Goal: Task Accomplishment & Management: Complete application form

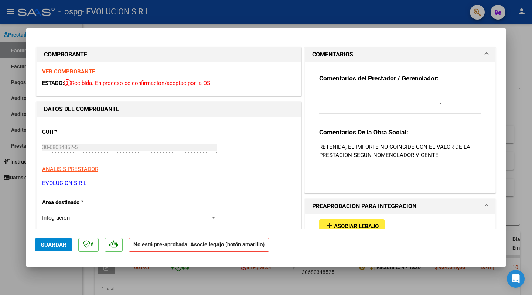
click at [529, 71] on div at bounding box center [266, 147] width 532 height 295
type input "$ 0,00"
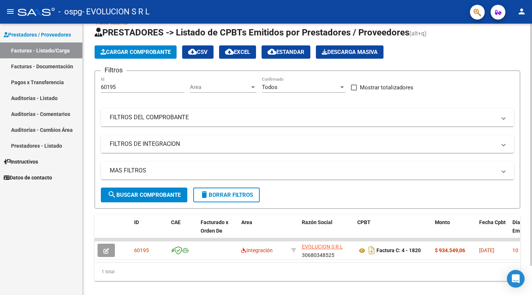
scroll to position [33, 0]
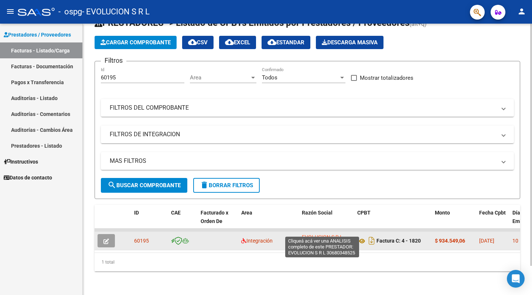
click at [329, 234] on span "EVOLUCION S R L" at bounding box center [322, 237] width 41 height 6
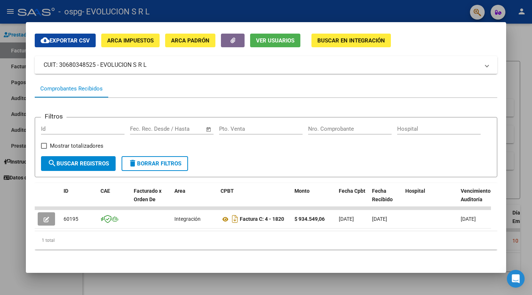
scroll to position [0, 0]
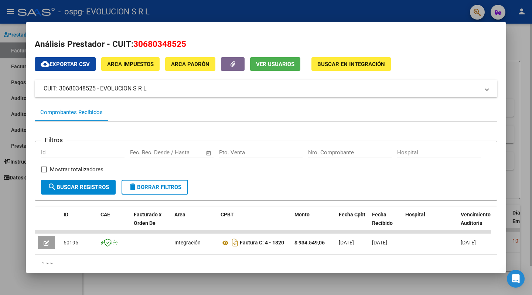
drag, startPoint x: 528, startPoint y: 168, endPoint x: 519, endPoint y: 157, distance: 13.7
click at [528, 167] on div at bounding box center [266, 147] width 532 height 295
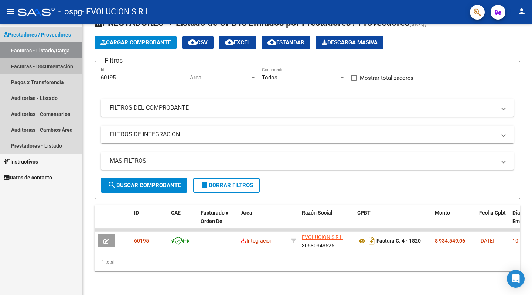
click at [30, 71] on link "Facturas - Documentación" at bounding box center [41, 66] width 82 height 16
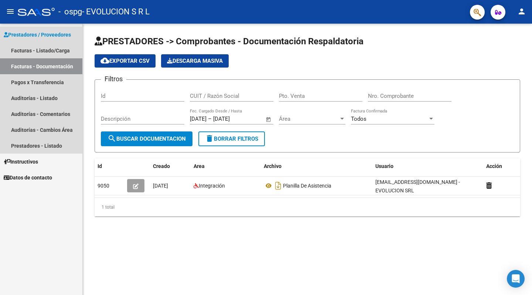
click at [43, 34] on span "Prestadores / Proveedores" at bounding box center [37, 35] width 67 height 8
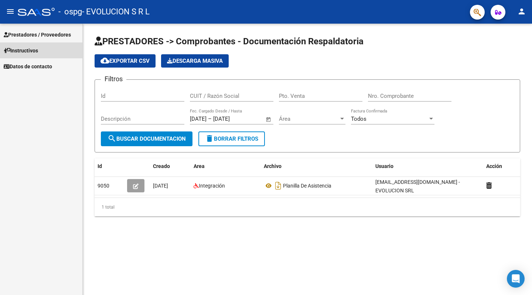
click at [42, 50] on link "Instructivos" at bounding box center [41, 50] width 82 height 16
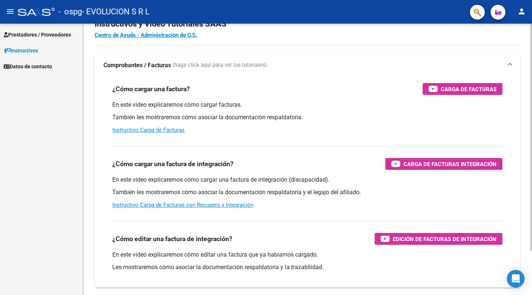
scroll to position [52, 0]
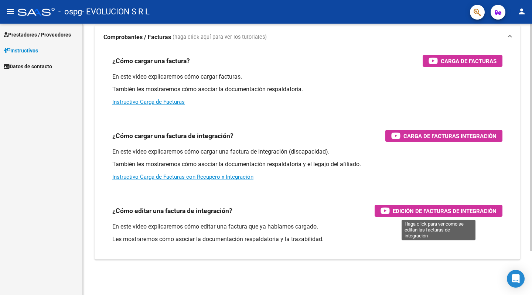
click at [453, 212] on span "Edición de Facturas de integración" at bounding box center [445, 211] width 104 height 9
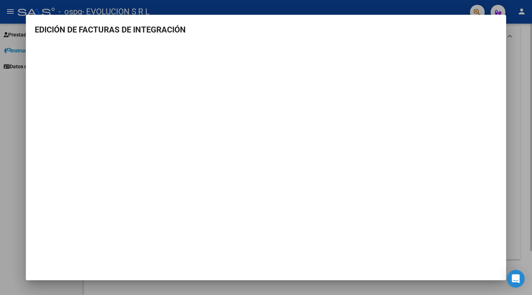
click at [519, 84] on div at bounding box center [266, 147] width 532 height 295
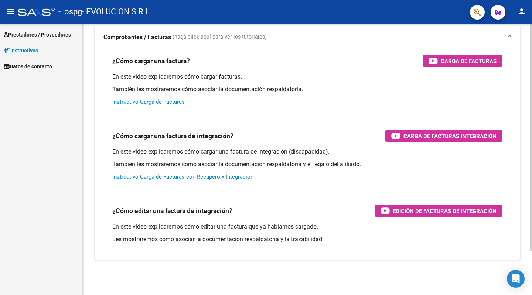
scroll to position [0, 0]
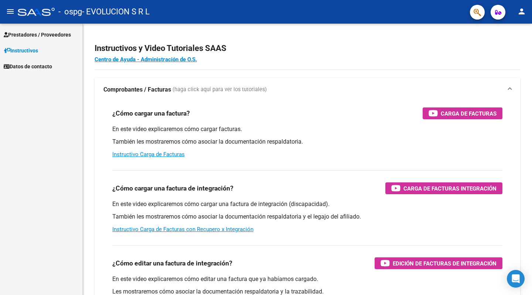
click at [10, 30] on link "Prestadores / Proveedores" at bounding box center [41, 35] width 82 height 16
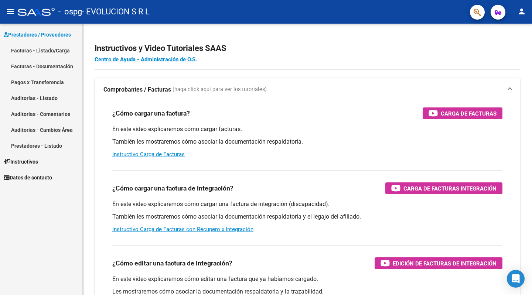
click at [39, 47] on link "Facturas - Listado/Carga" at bounding box center [41, 50] width 82 height 16
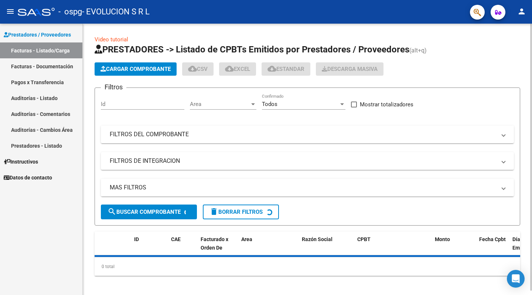
scroll to position [4, 0]
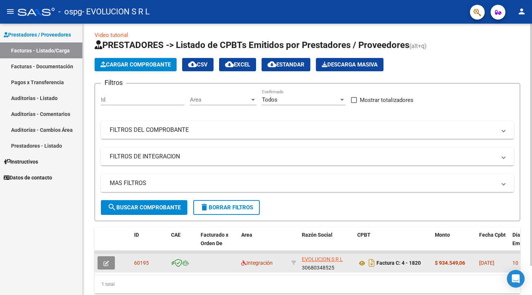
click at [108, 265] on icon "button" at bounding box center [106, 264] width 6 height 6
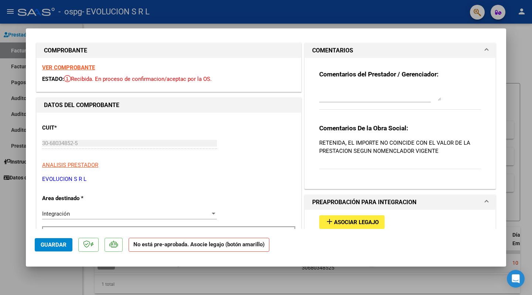
scroll to position [0, 0]
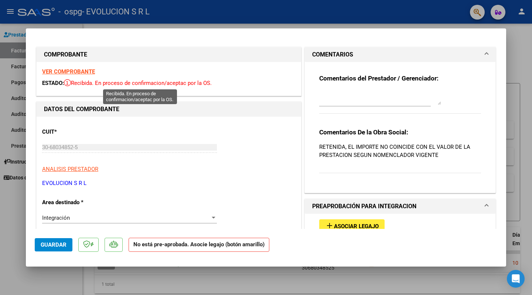
click at [68, 80] on icon at bounding box center [67, 82] width 7 height 7
click at [71, 143] on div "30-68034852-5 Ingresar CUIT" at bounding box center [129, 147] width 175 height 11
click at [71, 149] on input "30-68034852-5" at bounding box center [129, 147] width 175 height 7
click at [65, 147] on input "30-68034852-5" at bounding box center [129, 147] width 175 height 7
drag, startPoint x: 326, startPoint y: 78, endPoint x: 285, endPoint y: 83, distance: 41.3
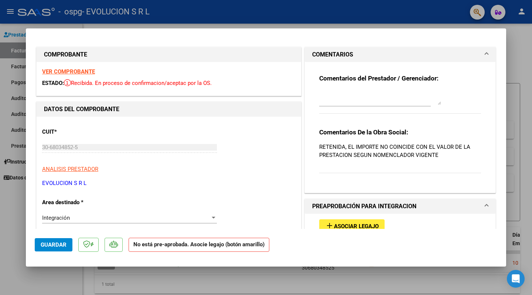
click at [324, 78] on strong "Comentarios del Prestador / Gerenciador:" at bounding box center [378, 78] width 119 height 7
click at [66, 70] on strong "VER COMPROBANTE" at bounding box center [68, 71] width 53 height 7
click at [79, 53] on strong "COMPROBANTE" at bounding box center [65, 54] width 43 height 7
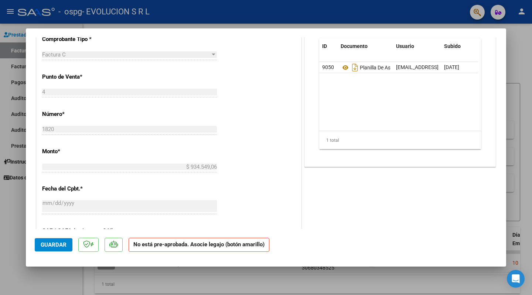
scroll to position [369, 0]
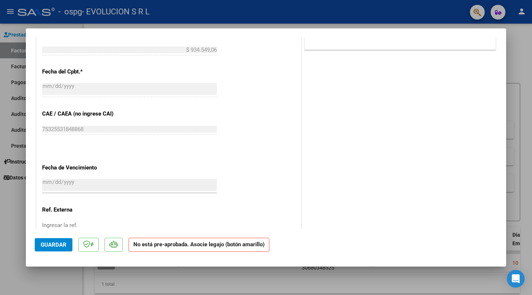
drag, startPoint x: 153, startPoint y: 246, endPoint x: 147, endPoint y: 246, distance: 5.2
click at [147, 246] on strong "No está pre-aprobada. Asocie legajo (botón amarillo)" at bounding box center [199, 245] width 141 height 14
drag, startPoint x: 490, startPoint y: 191, endPoint x: 523, endPoint y: 120, distance: 78.5
click at [495, 184] on mat-dialog-content "COMPROBANTE VER COMPROBANTE ESTADO: Recibida. En proceso de confirmacion/acepta…" at bounding box center [266, 133] width 480 height 192
click at [525, 115] on div at bounding box center [266, 147] width 532 height 295
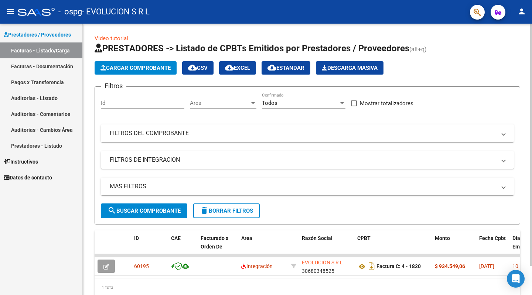
scroll to position [0, 0]
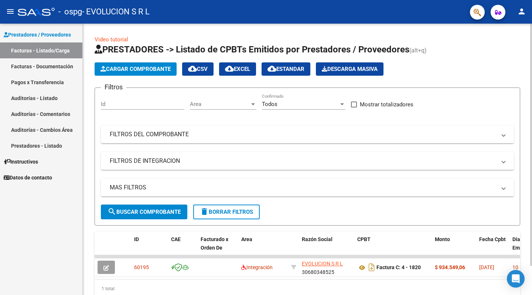
click at [166, 211] on span "search Buscar Comprobante" at bounding box center [144, 212] width 73 height 7
click at [229, 215] on span "delete Borrar Filtros" at bounding box center [226, 212] width 53 height 7
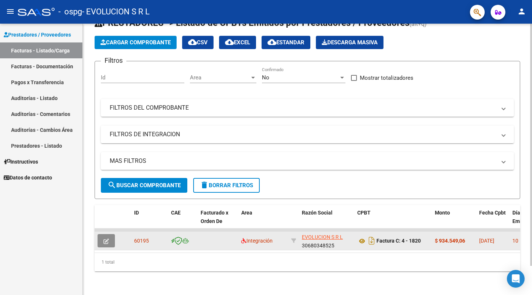
click at [109, 239] on icon "button" at bounding box center [106, 242] width 6 height 6
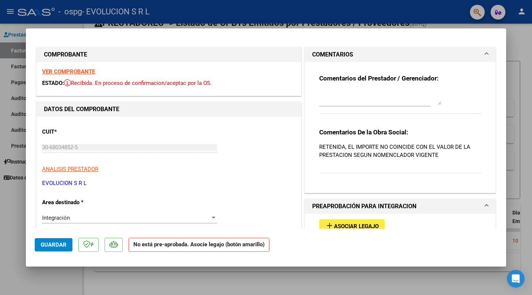
click at [423, 50] on mat-panel-title "COMENTARIOS" at bounding box center [395, 54] width 167 height 9
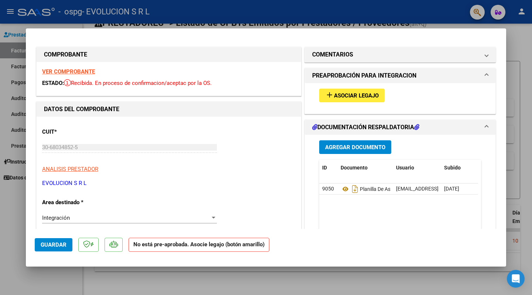
click at [54, 147] on input "30-68034852-5" at bounding box center [129, 147] width 175 height 7
drag, startPoint x: 21, startPoint y: 198, endPoint x: 24, endPoint y: 184, distance: 13.5
click at [21, 198] on div at bounding box center [266, 147] width 532 height 295
type input "$ 0,00"
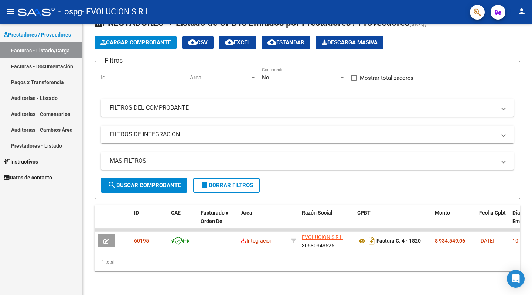
click at [48, 25] on mat-nav-list "Prestadores / Proveedores Facturas - Listado/Carga Facturas - Documentación Pag…" at bounding box center [41, 105] width 82 height 162
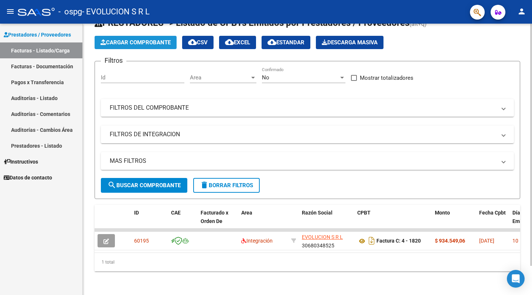
click at [150, 39] on span "Cargar Comprobante" at bounding box center [135, 42] width 70 height 7
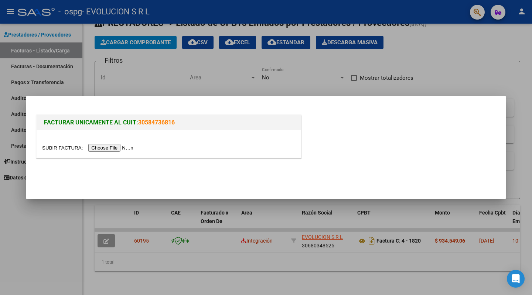
click at [197, 84] on div at bounding box center [266, 147] width 532 height 295
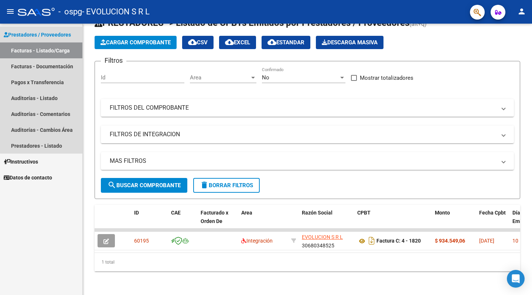
click at [58, 37] on span "Prestadores / Proveedores" at bounding box center [37, 35] width 67 height 8
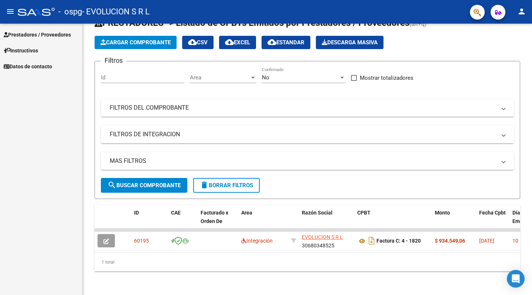
click at [47, 54] on link "Instructivos" at bounding box center [41, 50] width 82 height 16
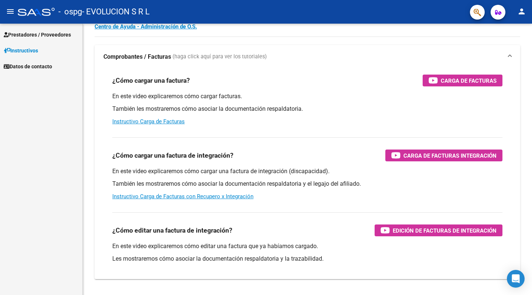
click at [34, 34] on span "Prestadores / Proveedores" at bounding box center [37, 35] width 67 height 8
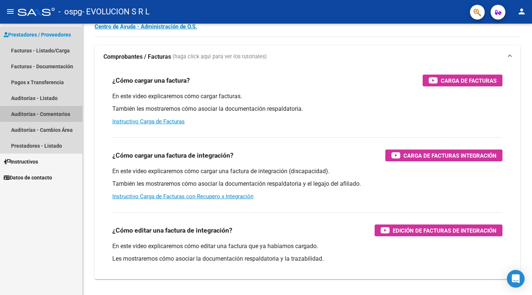
click at [51, 110] on link "Auditorías - Comentarios" at bounding box center [41, 114] width 82 height 16
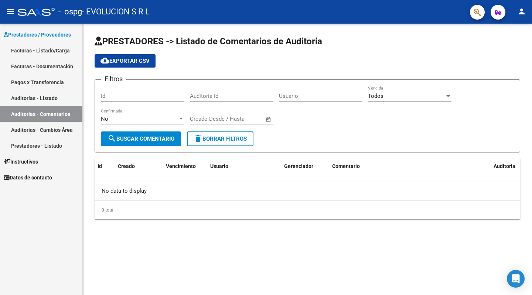
click at [27, 47] on link "Facturas - Listado/Carga" at bounding box center [41, 50] width 82 height 16
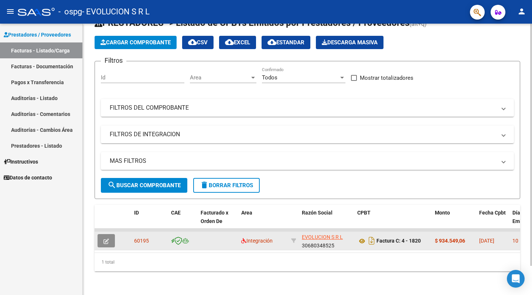
click at [109, 239] on icon "button" at bounding box center [106, 242] width 6 height 6
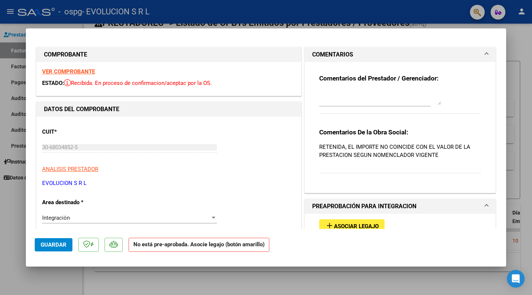
click at [385, 98] on textarea at bounding box center [380, 97] width 122 height 15
click at [525, 34] on div at bounding box center [266, 147] width 532 height 295
type input "$ 0,00"
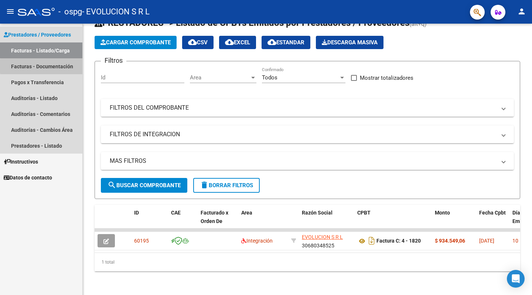
click at [63, 66] on link "Facturas - Documentación" at bounding box center [41, 66] width 82 height 16
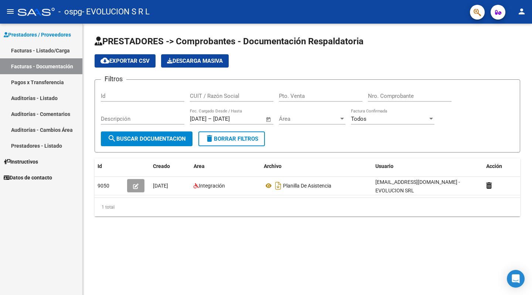
click at [68, 48] on link "Facturas - Listado/Carga" at bounding box center [41, 50] width 82 height 16
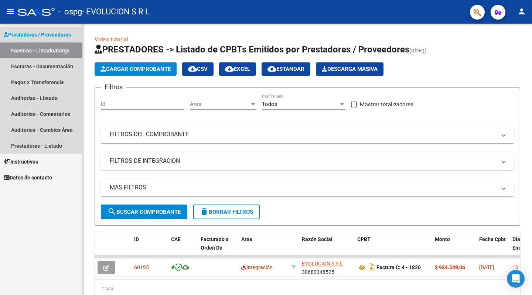
click at [65, 33] on span "Prestadores / Proveedores" at bounding box center [37, 35] width 67 height 8
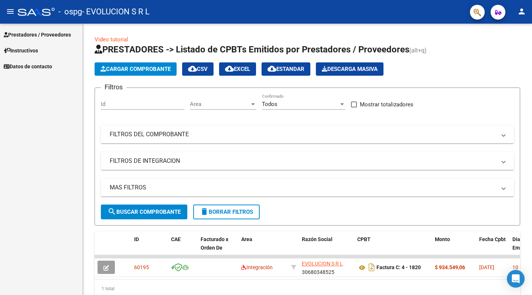
click at [52, 48] on link "Instructivos" at bounding box center [41, 50] width 82 height 16
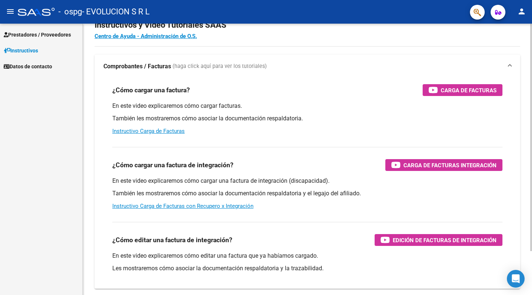
scroll to position [52, 0]
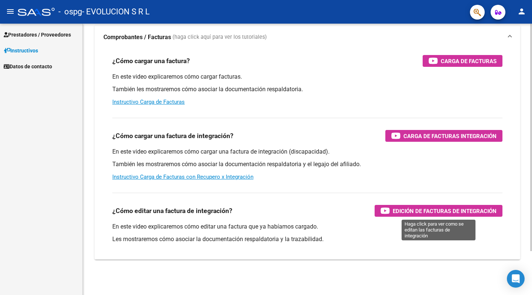
click at [421, 214] on span "Edición de Facturas de integración" at bounding box center [445, 211] width 104 height 9
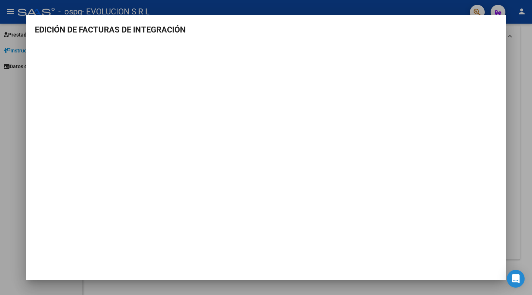
click at [530, 154] on div at bounding box center [266, 147] width 532 height 295
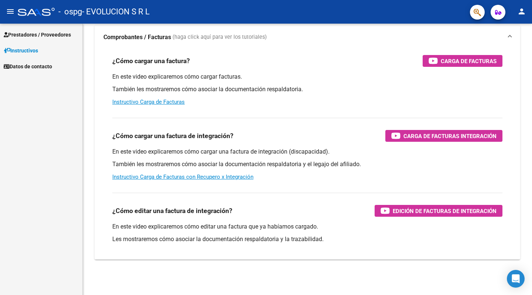
click at [49, 34] on span "Prestadores / Proveedores" at bounding box center [37, 35] width 67 height 8
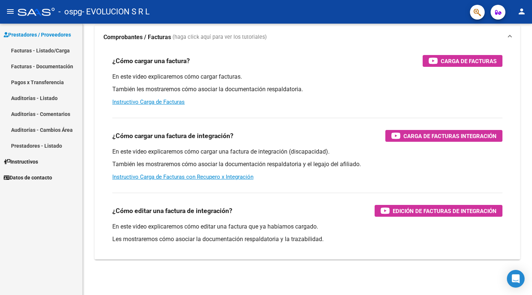
click at [42, 51] on link "Facturas - Listado/Carga" at bounding box center [41, 50] width 82 height 16
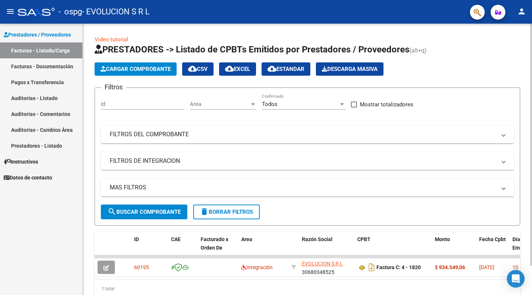
scroll to position [33, 0]
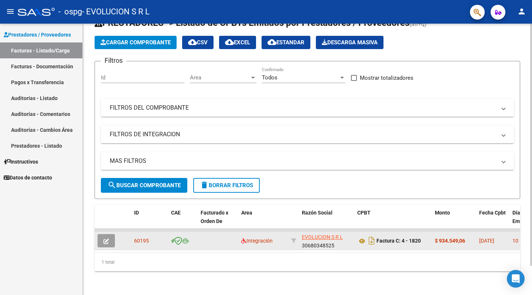
click at [110, 238] on button "button" at bounding box center [106, 240] width 17 height 13
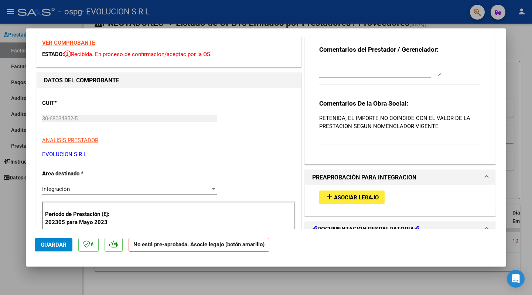
scroll to position [74, 0]
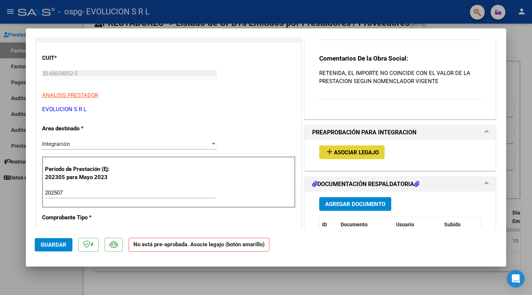
click at [357, 153] on span "Asociar Legajo" at bounding box center [356, 152] width 45 height 7
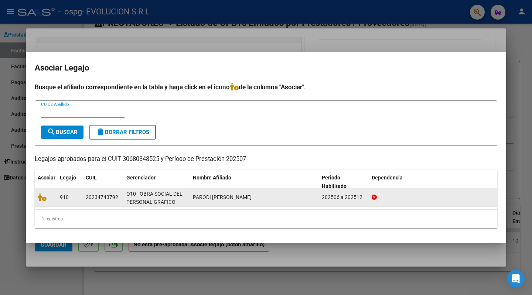
click at [35, 198] on datatable-body-cell at bounding box center [46, 197] width 22 height 18
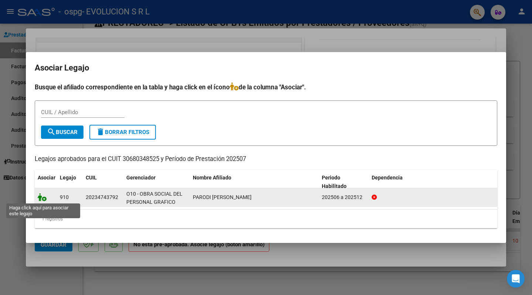
click at [41, 197] on icon at bounding box center [42, 197] width 9 height 8
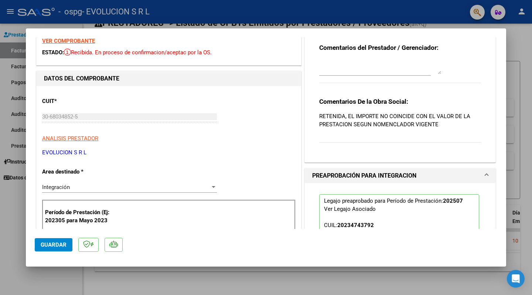
scroll to position [0, 0]
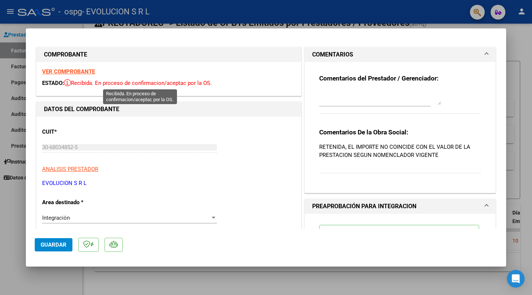
click at [67, 83] on icon at bounding box center [67, 82] width 7 height 7
click at [95, 108] on strong "DATOS DEL COMPROBANTE" at bounding box center [81, 109] width 75 height 7
click at [96, 149] on input "30-68034852-5" at bounding box center [129, 147] width 175 height 7
click at [51, 217] on span "Integración" at bounding box center [56, 218] width 28 height 7
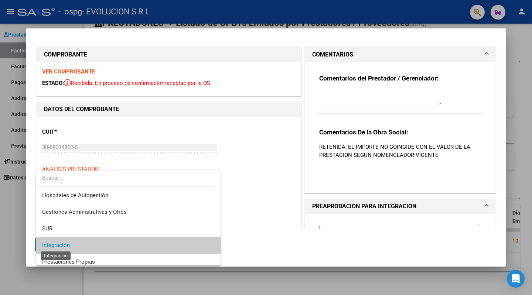
click at [49, 242] on span "Integración" at bounding box center [56, 245] width 28 height 7
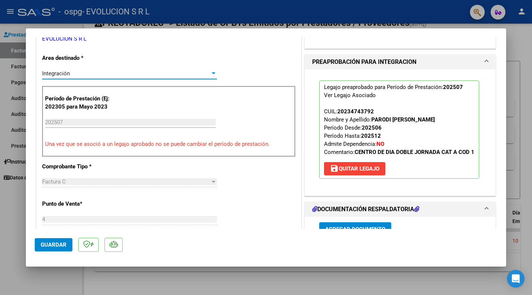
scroll to position [148, 0]
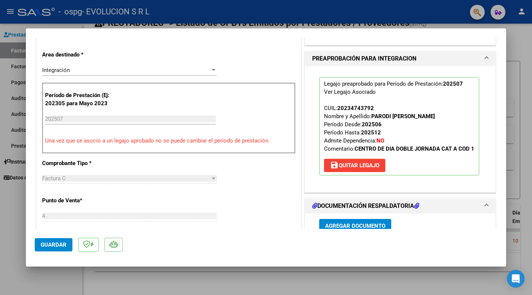
click at [81, 180] on div "Factura C" at bounding box center [126, 178] width 168 height 7
drag, startPoint x: 80, startPoint y: 178, endPoint x: 88, endPoint y: 174, distance: 8.9
click at [80, 177] on div "Factura C" at bounding box center [126, 178] width 168 height 7
click at [99, 144] on p "Una vez que se asoció a un legajo aprobado no se puede cambiar el período de pr…" at bounding box center [169, 141] width 248 height 8
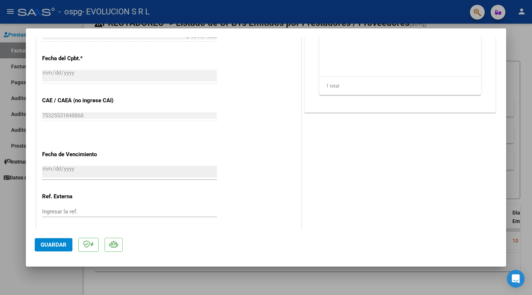
scroll to position [433, 0]
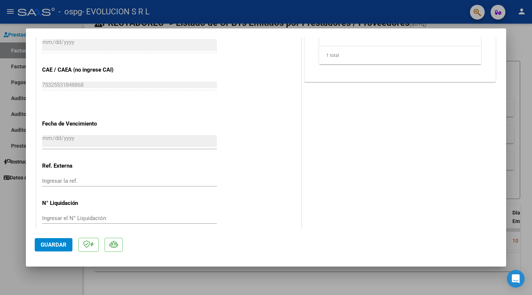
click at [506, 113] on div "COMPROBANTE VER COMPROBANTE ESTADO: Recibida. En proceso de confirmacion/acepta…" at bounding box center [266, 147] width 532 height 295
click at [522, 119] on div at bounding box center [266, 147] width 532 height 295
type input "$ 0,00"
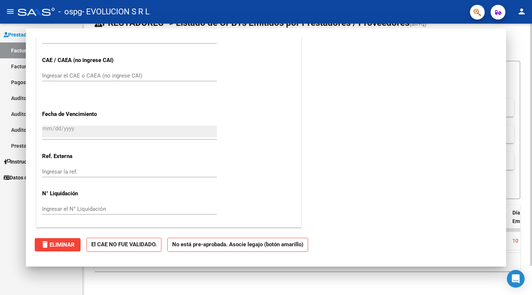
scroll to position [408, 0]
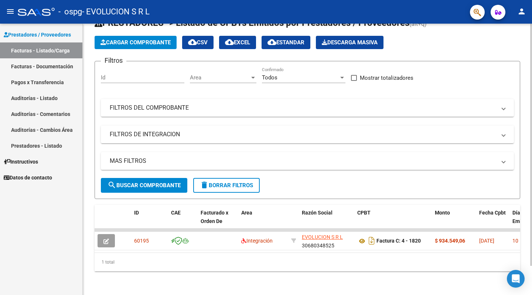
click at [147, 75] on div "Id" at bounding box center [143, 75] width 84 height 16
click at [191, 130] on mat-panel-title "FILTROS DE INTEGRACION" at bounding box center [303, 134] width 386 height 8
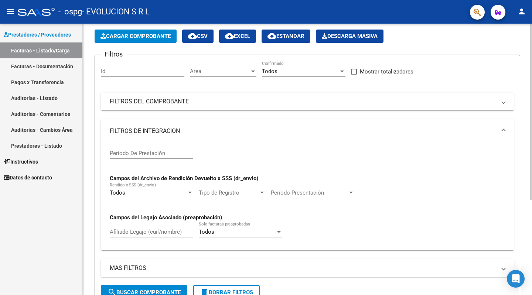
click at [261, 106] on mat-expansion-panel-header "FILTROS DEL COMPROBANTE" at bounding box center [307, 102] width 413 height 18
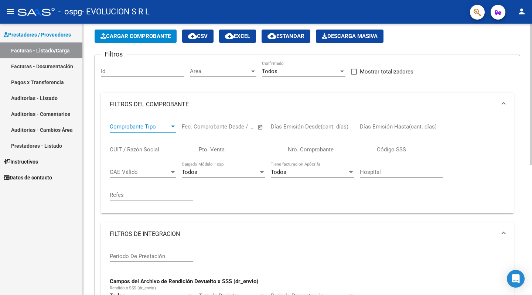
click at [161, 129] on span "Comprobante Tipo" at bounding box center [140, 126] width 60 height 7
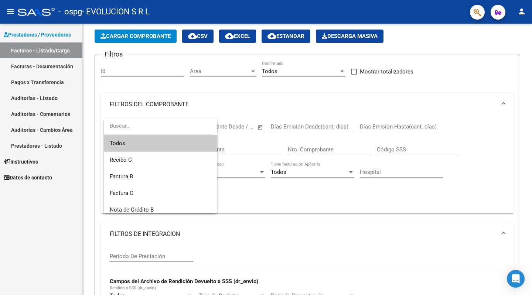
click at [426, 129] on div at bounding box center [266, 147] width 532 height 295
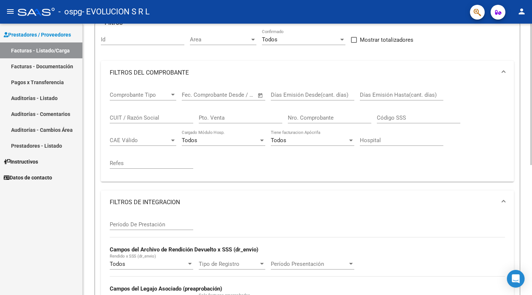
scroll to position [0, 0]
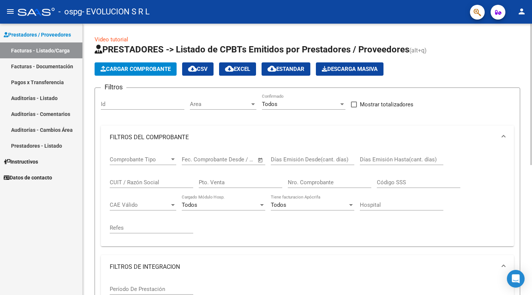
click at [241, 106] on span "Area" at bounding box center [220, 104] width 60 height 7
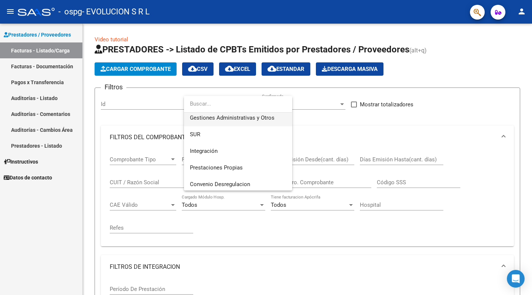
scroll to position [74, 0]
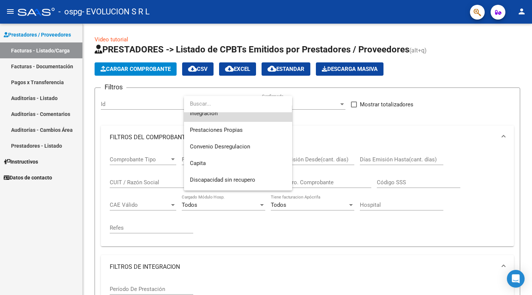
click at [236, 119] on span "Integración" at bounding box center [238, 113] width 96 height 17
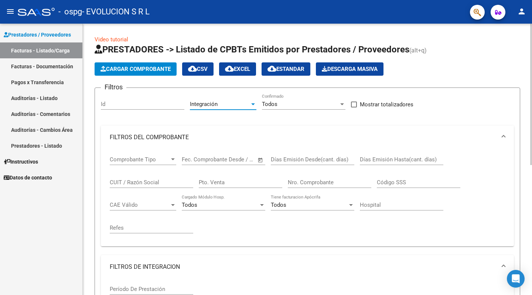
click at [150, 104] on input "Id" at bounding box center [143, 104] width 84 height 7
click at [269, 103] on span "Todos" at bounding box center [270, 104] width 16 height 7
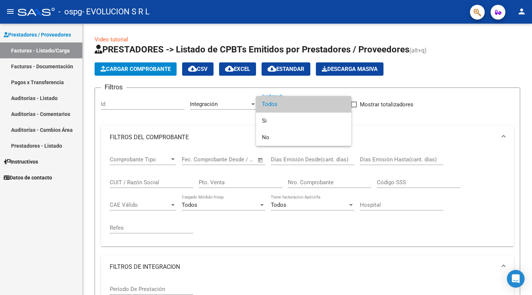
click at [394, 135] on div at bounding box center [266, 147] width 532 height 295
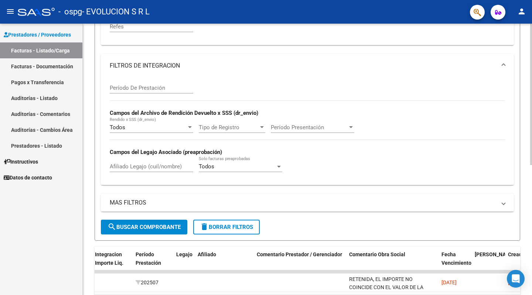
scroll to position [139, 0]
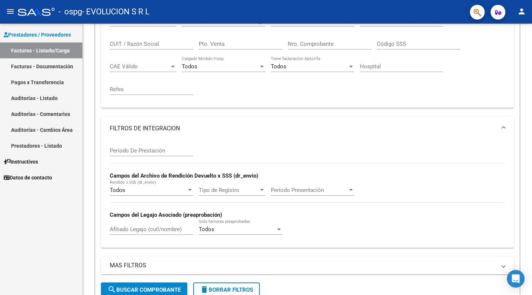
click at [52, 50] on link "Facturas - Listado/Carga" at bounding box center [41, 50] width 82 height 16
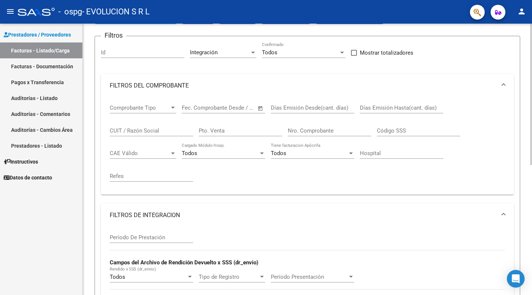
scroll to position [0, 0]
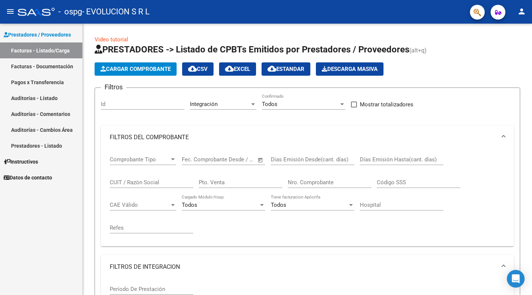
click at [41, 35] on span "Prestadores / Proveedores" at bounding box center [37, 35] width 67 height 8
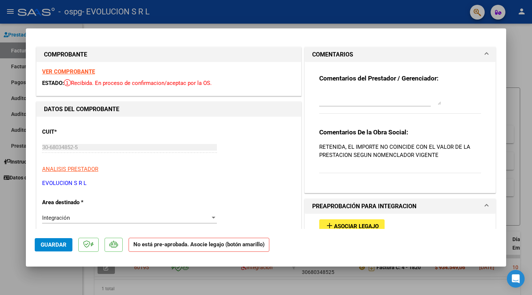
click at [526, 57] on div at bounding box center [266, 147] width 532 height 295
type input "$ 0,00"
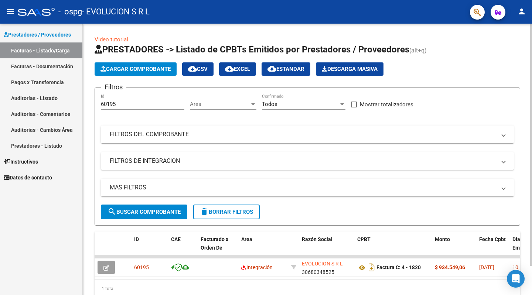
click at [120, 68] on span "Cargar Comprobante" at bounding box center [135, 69] width 70 height 7
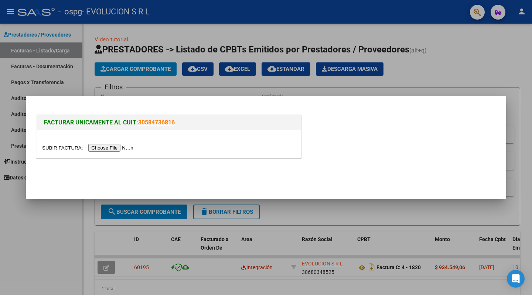
click at [115, 147] on input "file" at bounding box center [88, 148] width 93 height 8
